Goal: Information Seeking & Learning: Learn about a topic

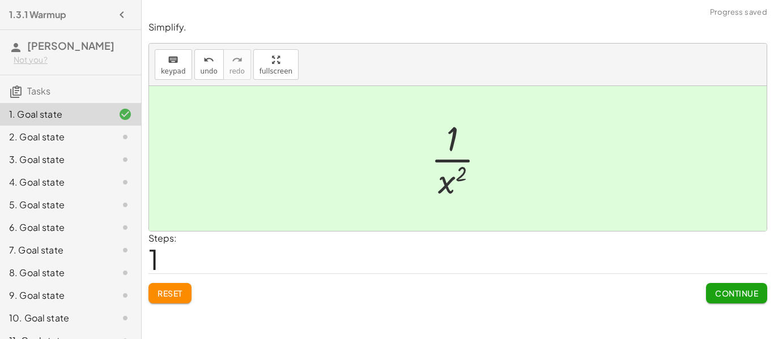
click at [728, 289] on span "Continue" at bounding box center [736, 293] width 43 height 10
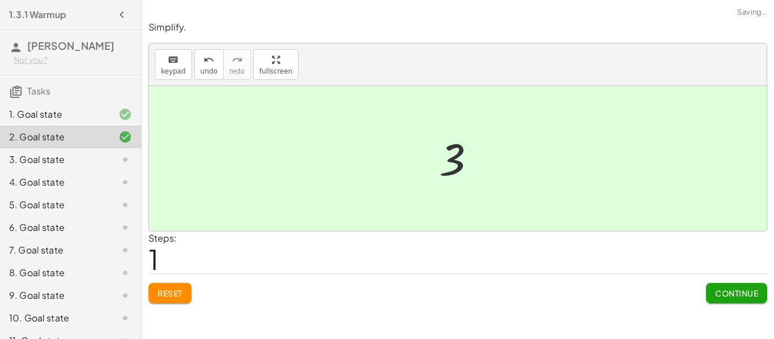
click at [727, 302] on button "Continue" at bounding box center [736, 293] width 61 height 20
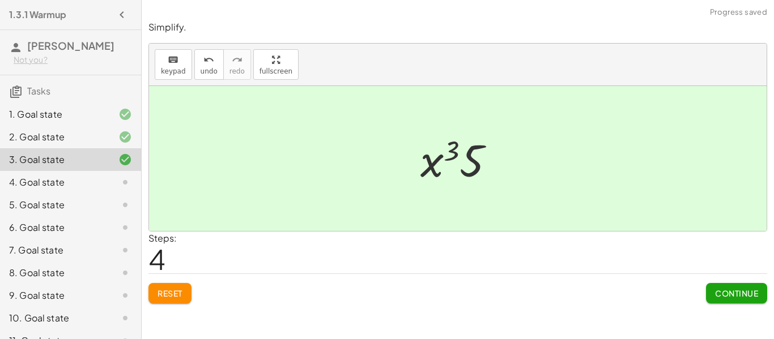
click at [740, 291] on span "Continue" at bounding box center [736, 293] width 43 height 10
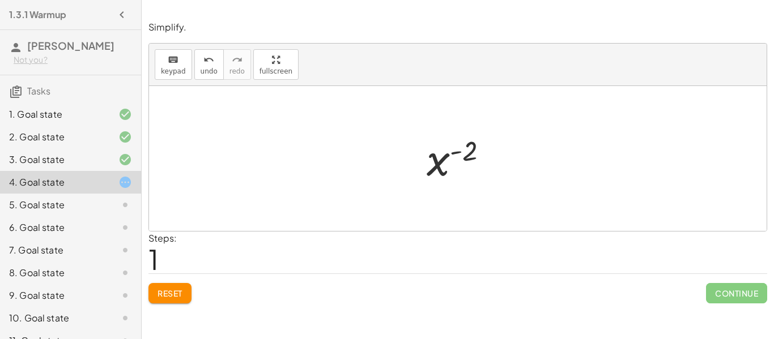
click at [158, 290] on span "Reset" at bounding box center [170, 293] width 25 height 10
click at [161, 303] on button "Reset" at bounding box center [169, 293] width 43 height 20
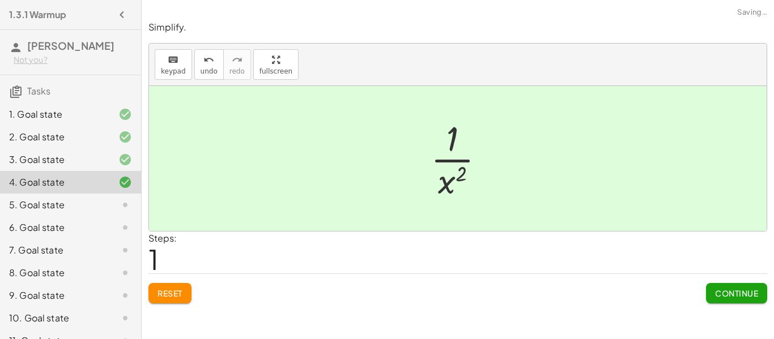
click at [733, 298] on span "Continue" at bounding box center [736, 293] width 43 height 10
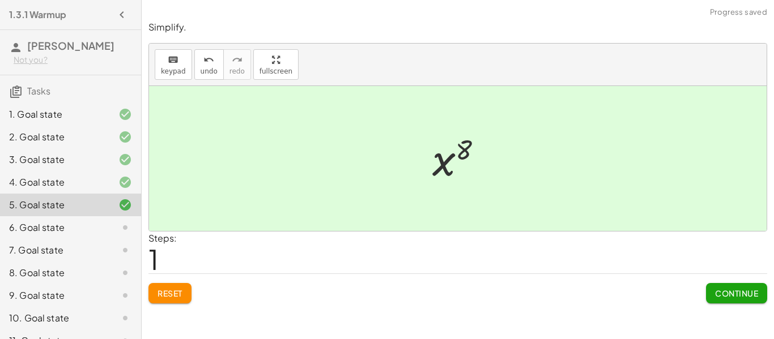
click at [734, 296] on span "Continue" at bounding box center [736, 293] width 43 height 10
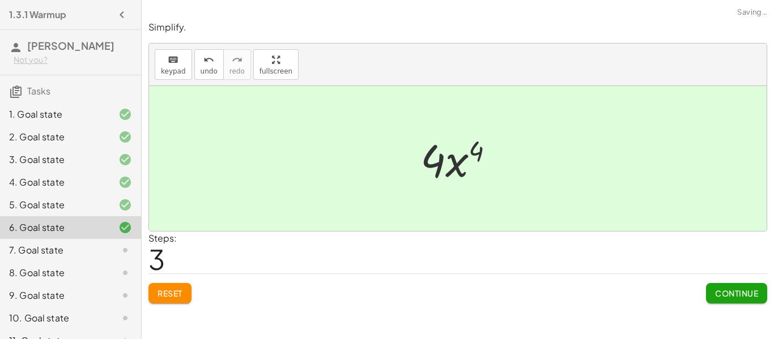
click at [731, 299] on button "Continue" at bounding box center [736, 293] width 61 height 20
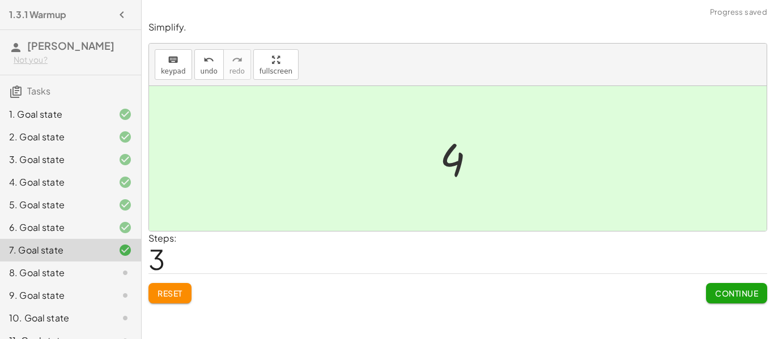
click at [737, 295] on span "Continue" at bounding box center [736, 293] width 43 height 10
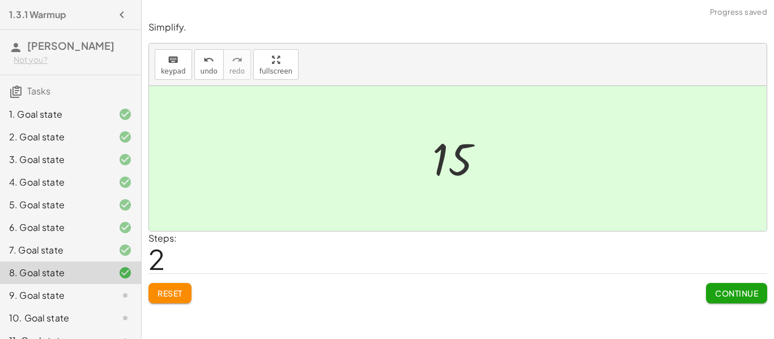
click at [734, 301] on button "Continue" at bounding box center [736, 293] width 61 height 20
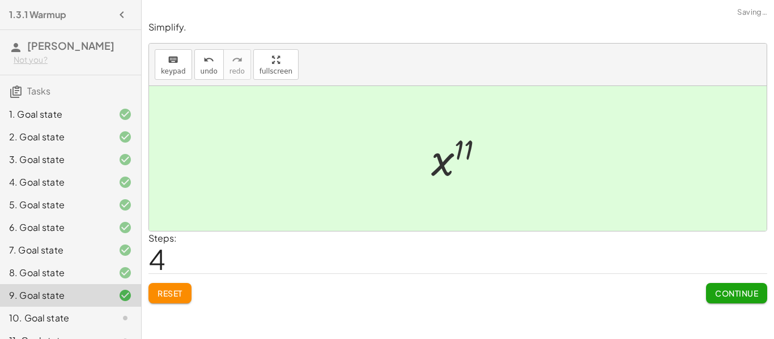
click at [727, 298] on span "Continue" at bounding box center [736, 293] width 43 height 10
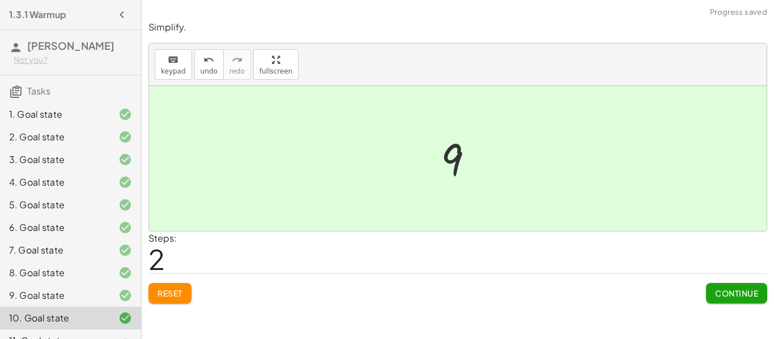
click at [733, 296] on span "Continue" at bounding box center [736, 293] width 43 height 10
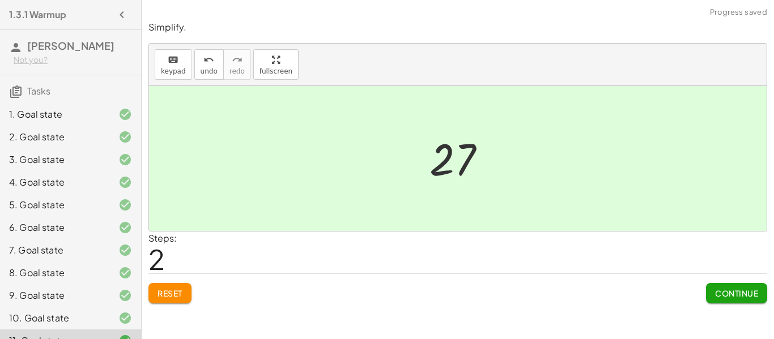
click at [726, 290] on span "Continue" at bounding box center [736, 293] width 43 height 10
click at [732, 292] on span "Continue" at bounding box center [736, 293] width 43 height 10
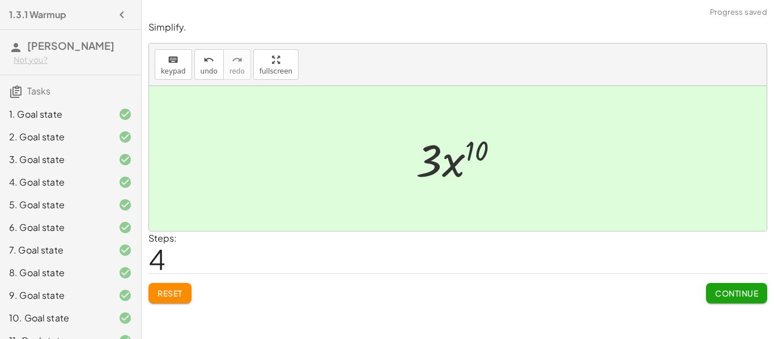
click at [61, 225] on div "6. Goal state" at bounding box center [54, 228] width 91 height 14
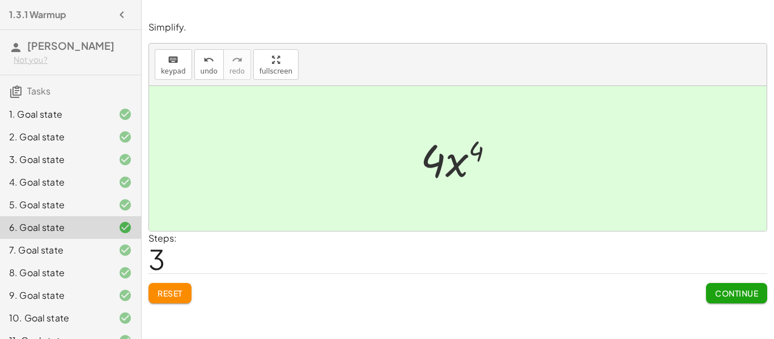
click at [744, 296] on span "Continue" at bounding box center [736, 293] width 43 height 10
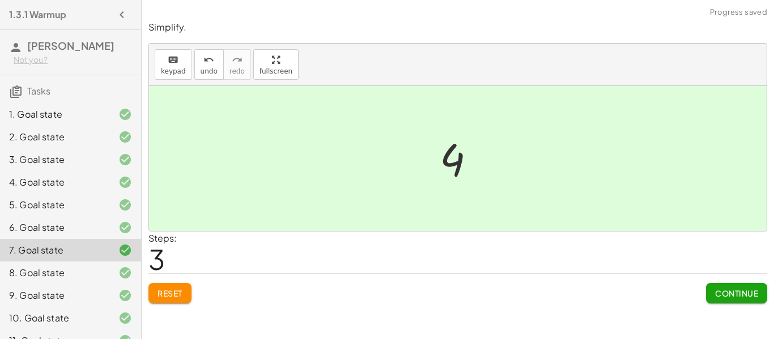
click at [734, 286] on button "Continue" at bounding box center [736, 293] width 61 height 20
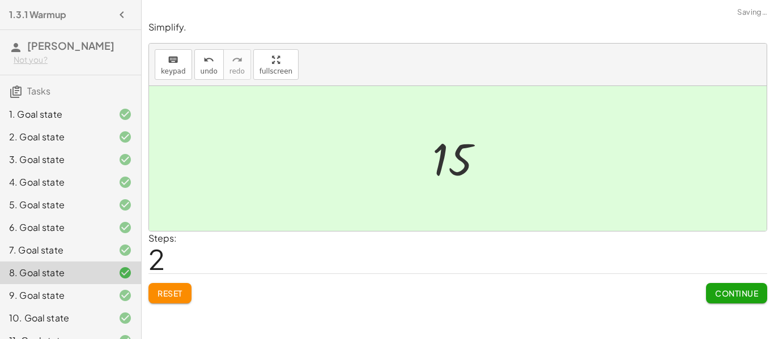
click at [737, 294] on span "Continue" at bounding box center [736, 293] width 43 height 10
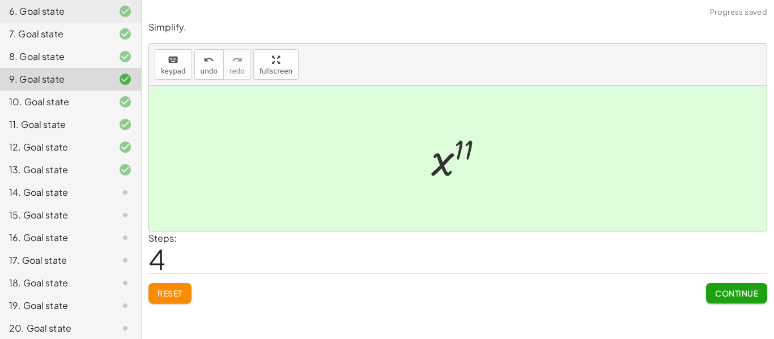
scroll to position [219, 0]
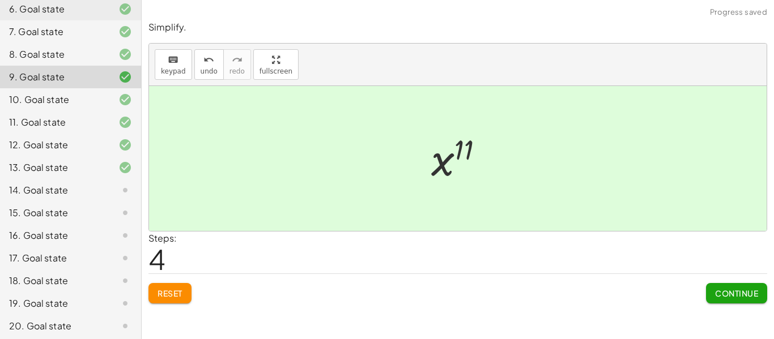
click at [44, 185] on div "14. Goal state" at bounding box center [54, 191] width 91 height 14
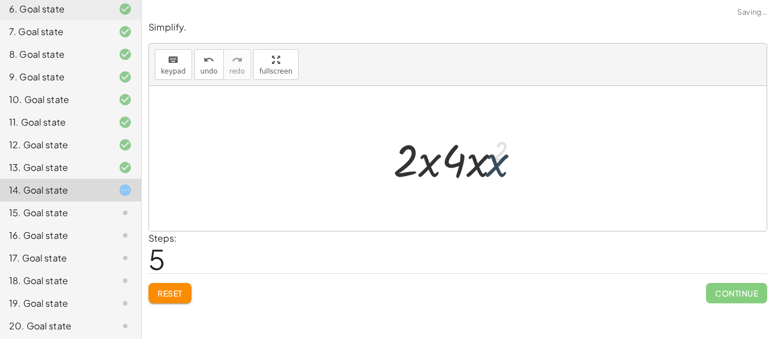
click at [158, 287] on button "Reset" at bounding box center [169, 293] width 43 height 20
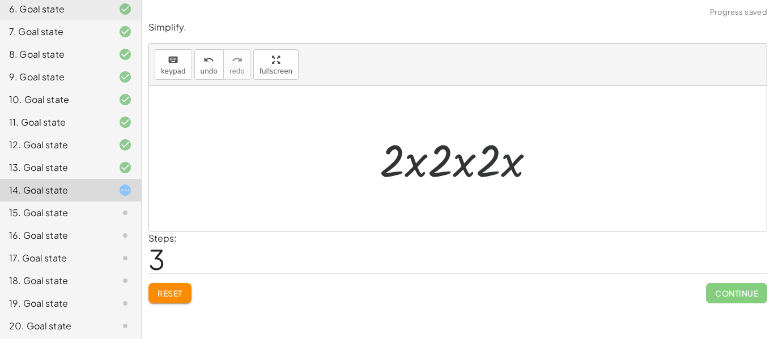
click at [459, 188] on div "· ( · 2 · x ) · ( · 2 · x ) · ( · 2 · x ) · 2 · x · ( · 2 · x ) · ( · 2 · x ) ·…" at bounding box center [458, 159] width 190 height 64
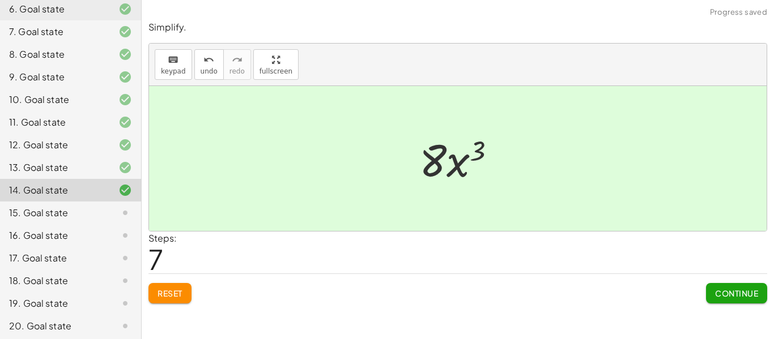
click at [734, 299] on button "Continue" at bounding box center [736, 293] width 61 height 20
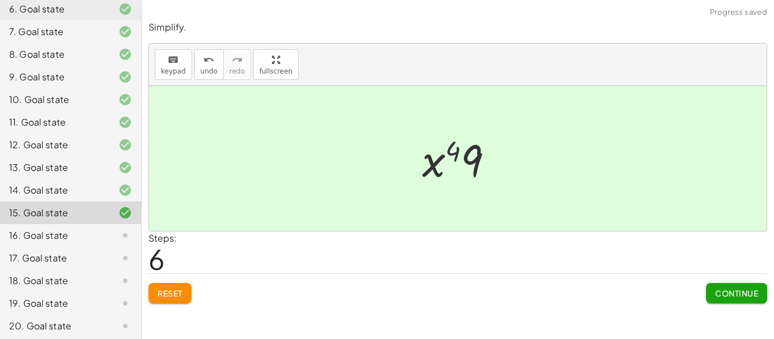
click at [724, 301] on button "Continue" at bounding box center [736, 293] width 61 height 20
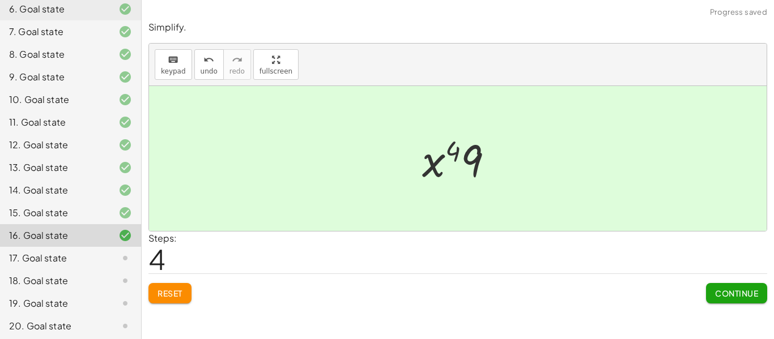
click at [737, 294] on span "Continue" at bounding box center [736, 293] width 43 height 10
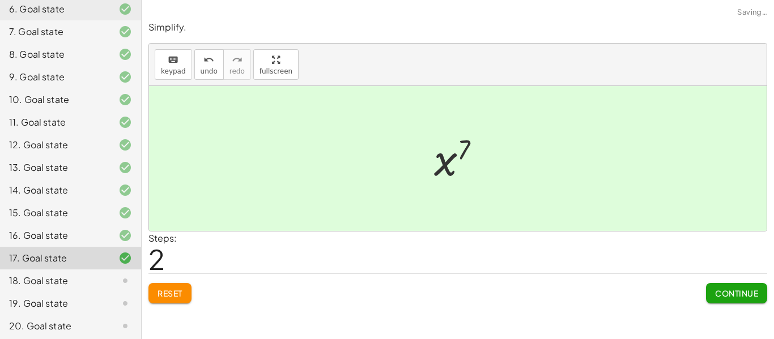
click at [720, 288] on span "Continue" at bounding box center [736, 293] width 43 height 10
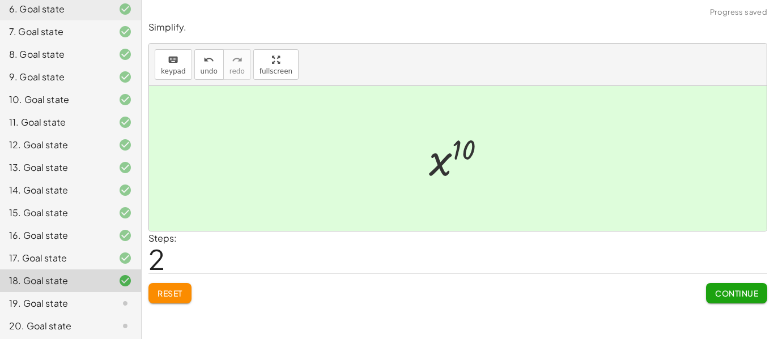
click at [740, 291] on span "Continue" at bounding box center [736, 293] width 43 height 10
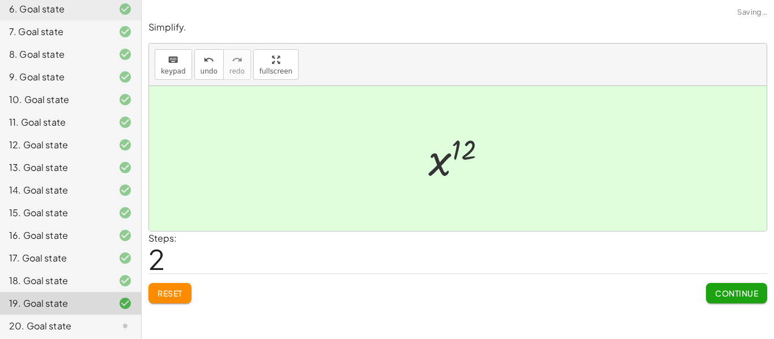
click at [711, 292] on button "Continue" at bounding box center [736, 293] width 61 height 20
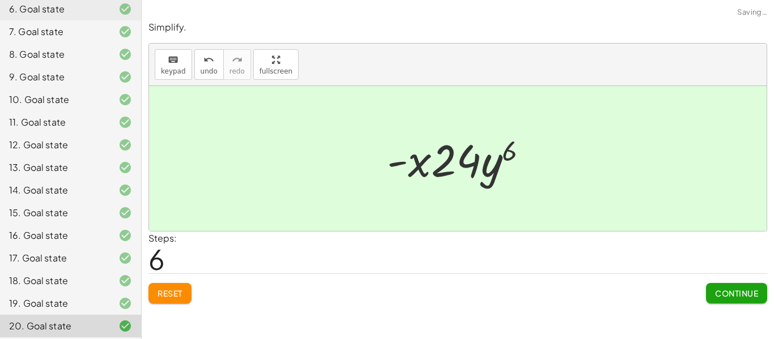
click at [727, 292] on span "Continue" at bounding box center [736, 293] width 43 height 10
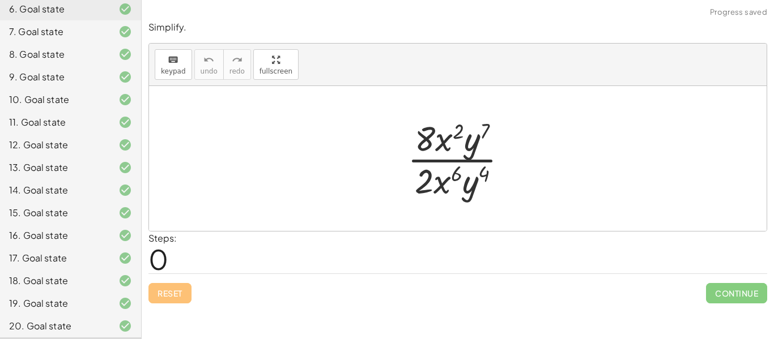
scroll to position [244, 0]
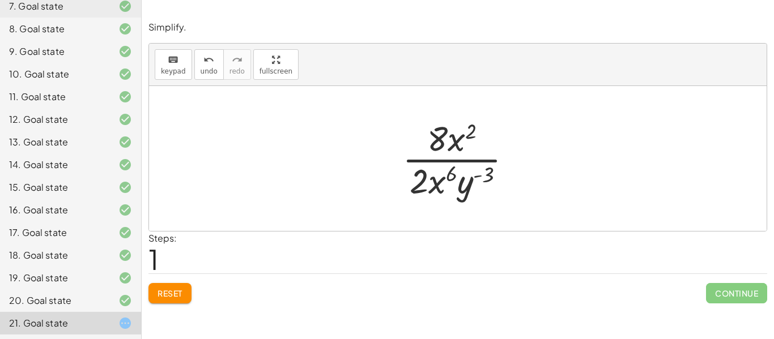
click at [184, 290] on button "Reset" at bounding box center [169, 293] width 43 height 20
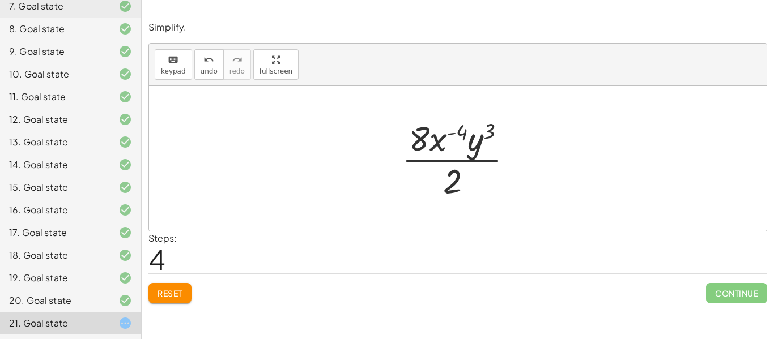
click at [179, 303] on button "Reset" at bounding box center [169, 293] width 43 height 20
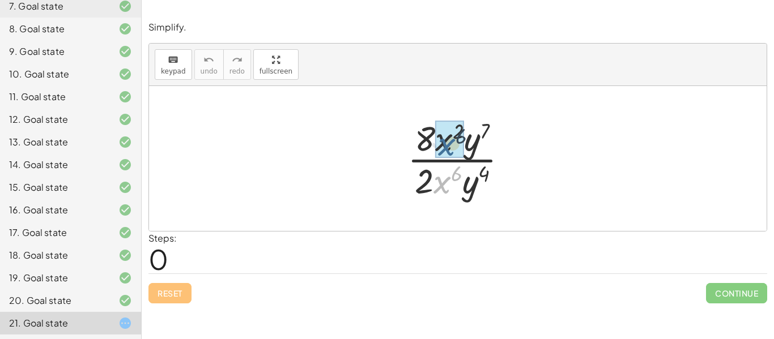
drag, startPoint x: 441, startPoint y: 183, endPoint x: 446, endPoint y: 143, distance: 40.6
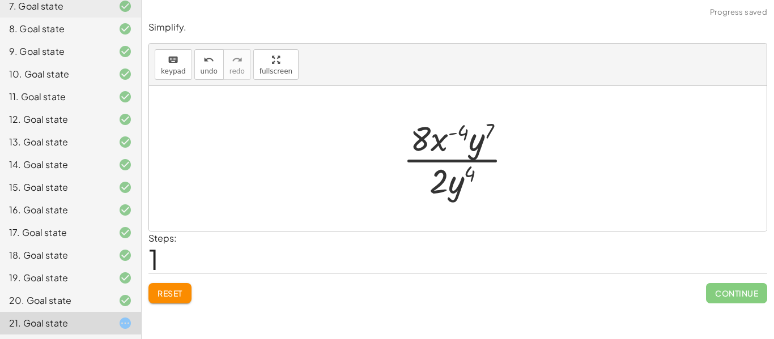
click at [459, 133] on div at bounding box center [462, 158] width 130 height 87
click at [464, 131] on div at bounding box center [462, 158] width 130 height 87
drag, startPoint x: 457, startPoint y: 191, endPoint x: 472, endPoint y: 136, distance: 56.8
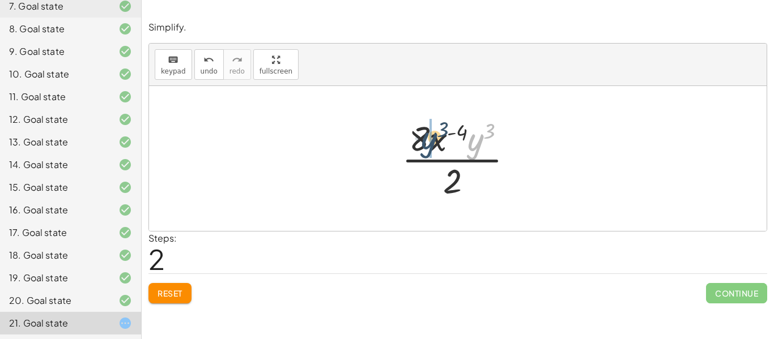
drag, startPoint x: 474, startPoint y: 145, endPoint x: 427, endPoint y: 144, distance: 47.6
click at [427, 144] on div at bounding box center [462, 158] width 132 height 87
click at [466, 141] on div at bounding box center [462, 158] width 132 height 87
click at [478, 135] on div at bounding box center [462, 158] width 132 height 87
drag, startPoint x: 452, startPoint y: 183, endPoint x: 452, endPoint y: 147, distance: 35.7
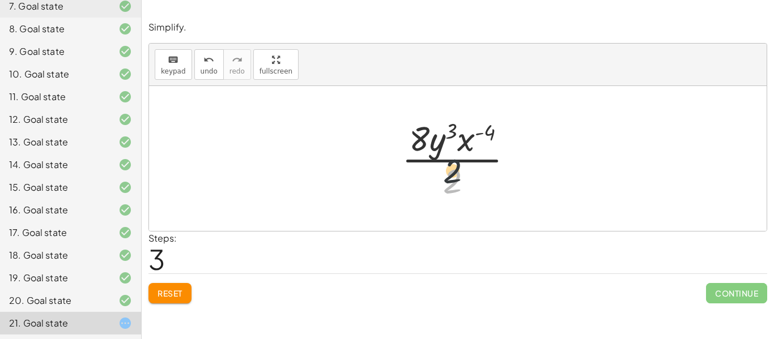
click at [452, 147] on div at bounding box center [462, 158] width 132 height 87
click at [452, 171] on div at bounding box center [462, 158] width 132 height 87
drag, startPoint x: 466, startPoint y: 135, endPoint x: 457, endPoint y: 185, distance: 50.6
click at [457, 185] on div at bounding box center [462, 158] width 132 height 87
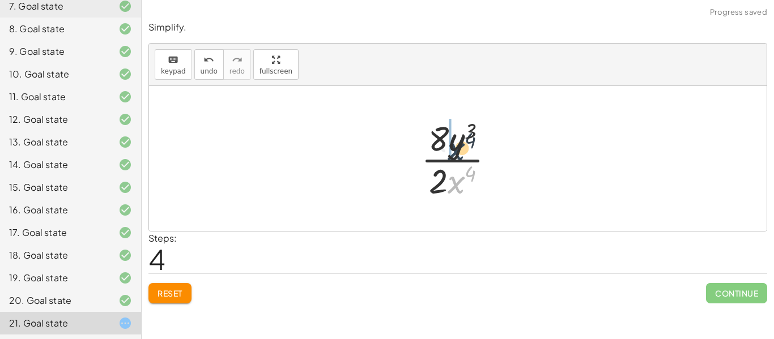
drag, startPoint x: 453, startPoint y: 186, endPoint x: 453, endPoint y: 147, distance: 39.1
click at [453, 147] on div at bounding box center [462, 158] width 94 height 87
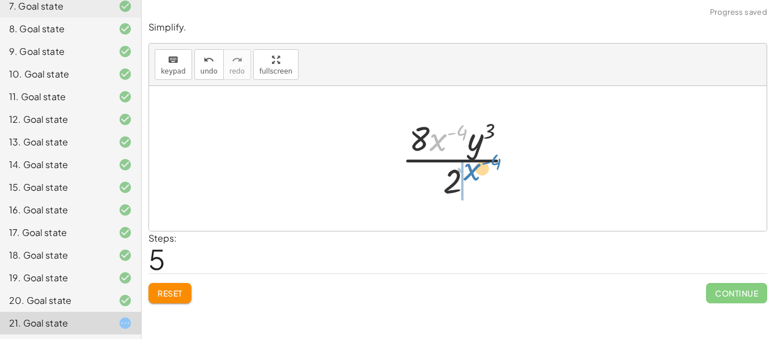
drag, startPoint x: 440, startPoint y: 138, endPoint x: 478, endPoint y: 173, distance: 51.8
click at [478, 173] on div at bounding box center [462, 158] width 132 height 87
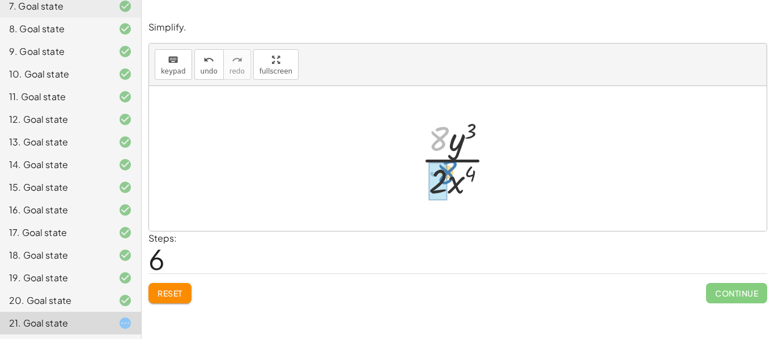
drag, startPoint x: 445, startPoint y: 134, endPoint x: 453, endPoint y: 168, distance: 34.9
click at [453, 168] on div at bounding box center [462, 158] width 94 height 87
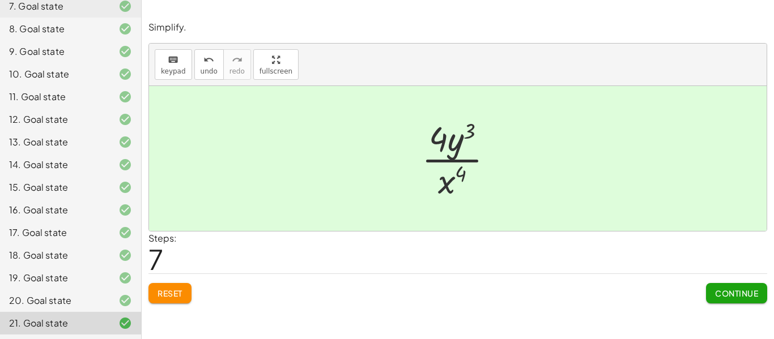
click at [723, 292] on span "Continue" at bounding box center [736, 293] width 43 height 10
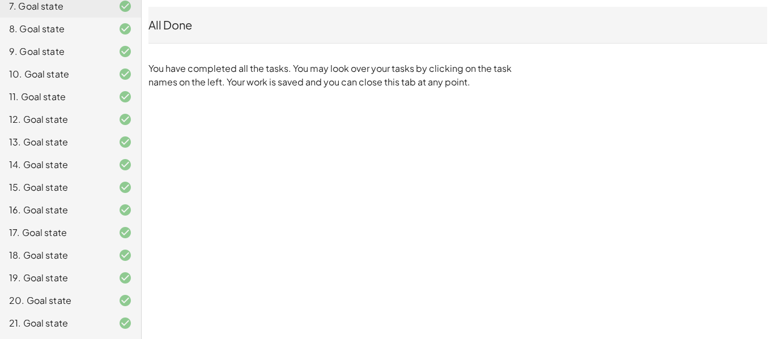
click at [732, 265] on div "1.3.1 Warmup [PERSON_NAME] Not you? Tasks 1. Goal state 2. Goal state 3. Goal s…" at bounding box center [387, 169] width 774 height 339
